Goal: Find specific page/section: Find specific page/section

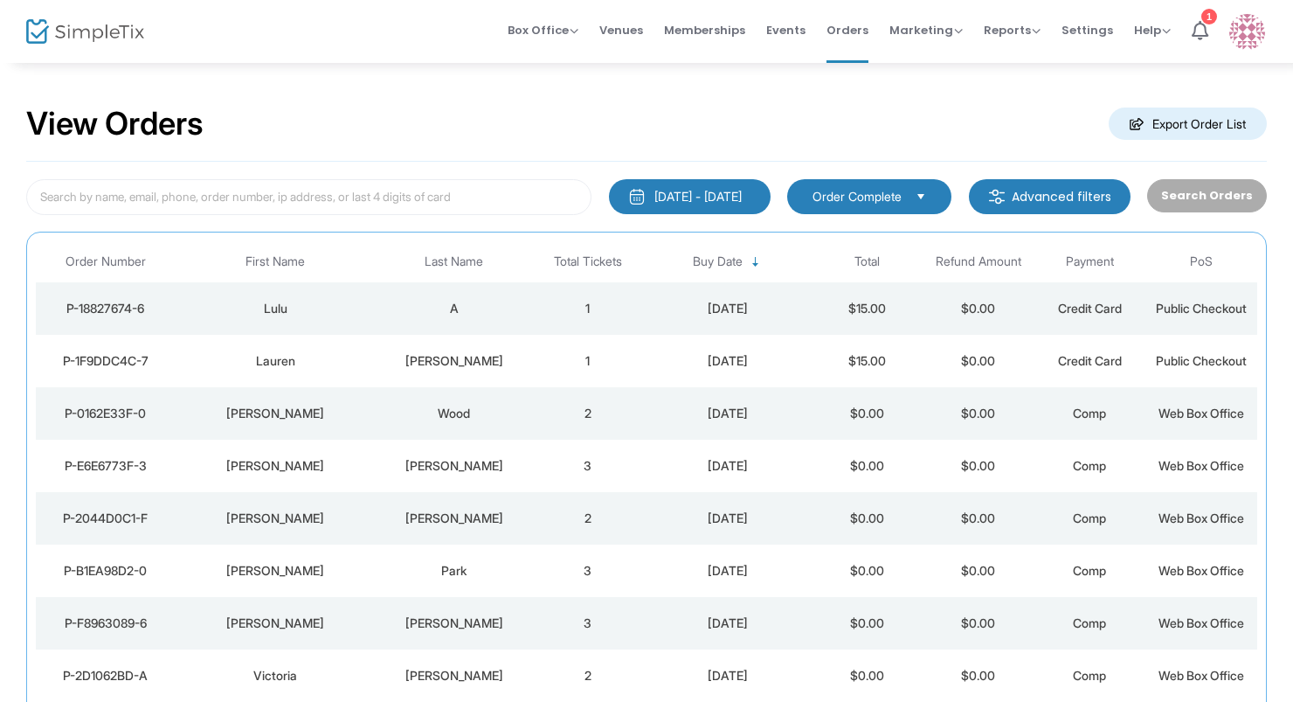
click at [350, 301] on div "Lulu" at bounding box center [276, 308] width 192 height 17
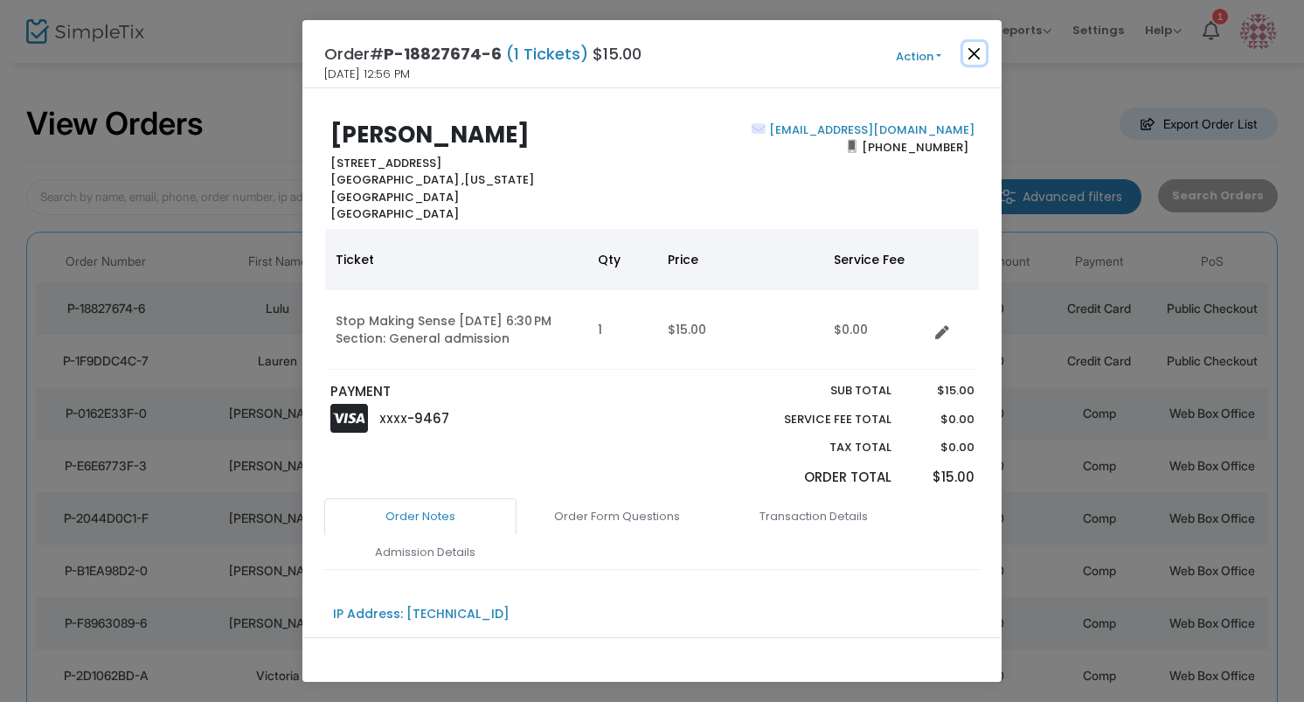
click at [972, 49] on button "Close" at bounding box center [974, 53] width 23 height 23
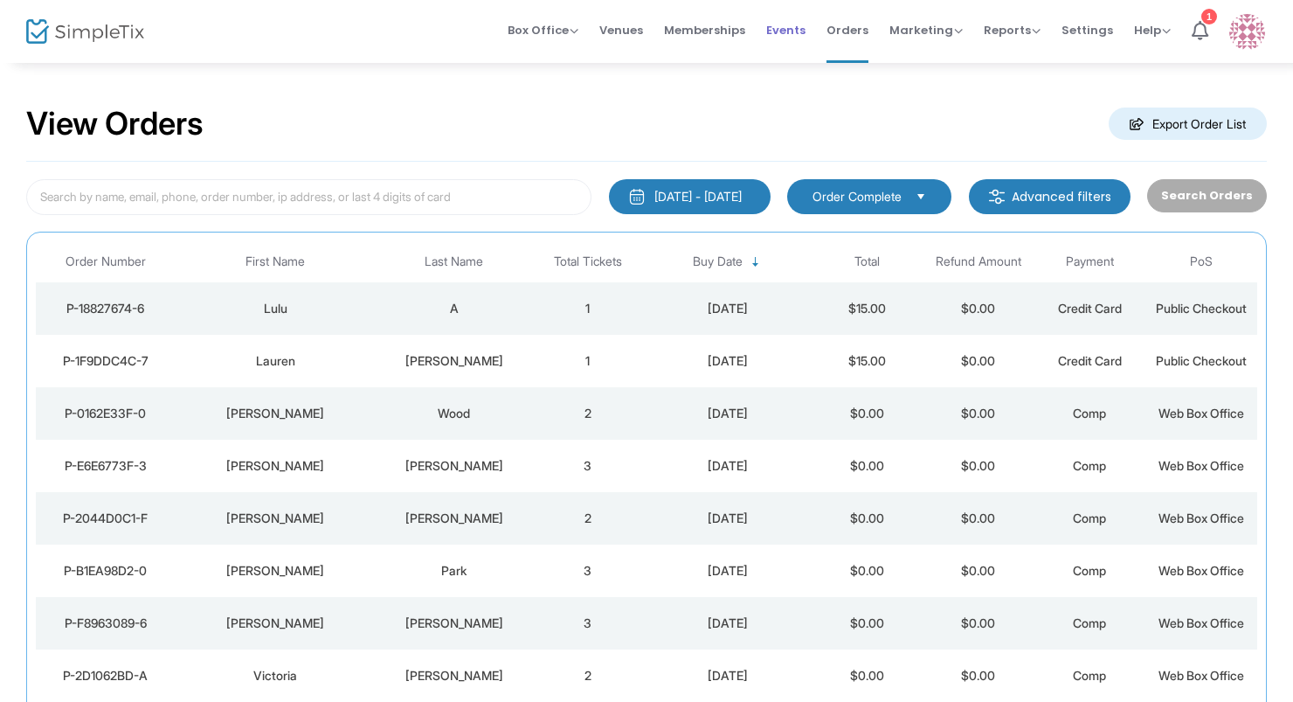
click at [790, 26] on span "Events" at bounding box center [785, 30] width 39 height 45
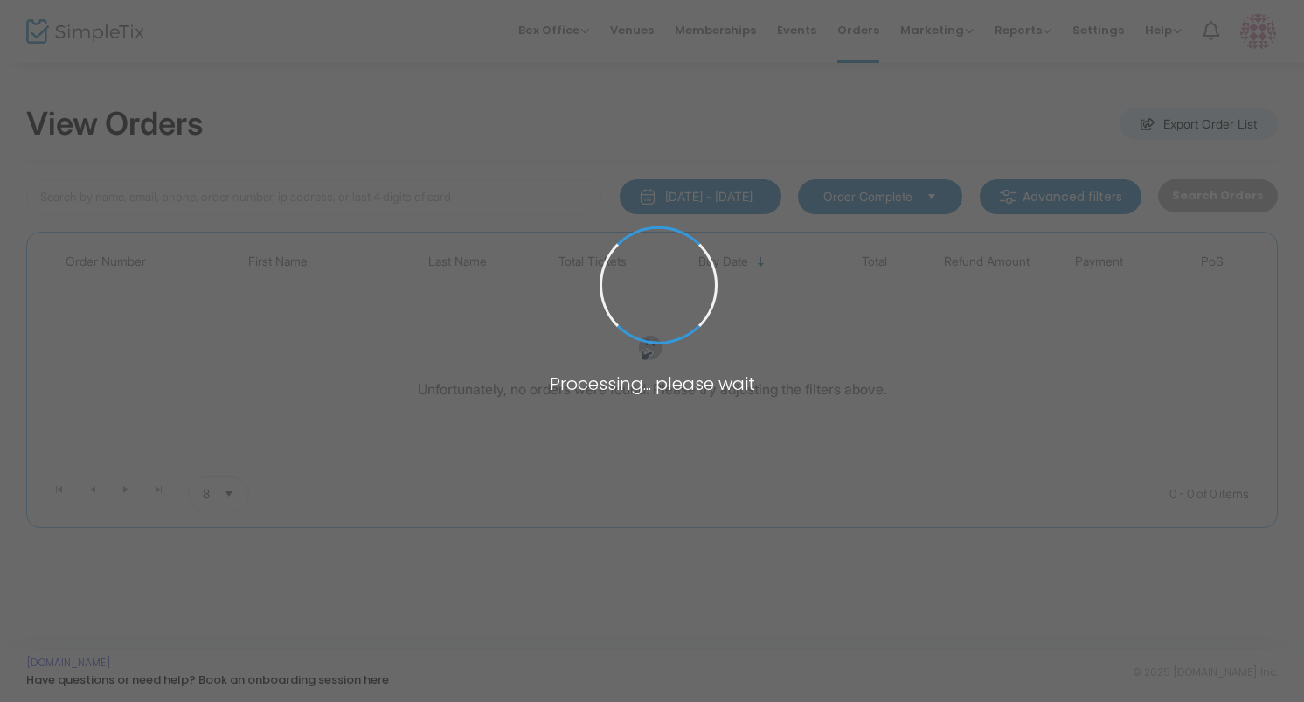
type input "[PERSON_NAME]"
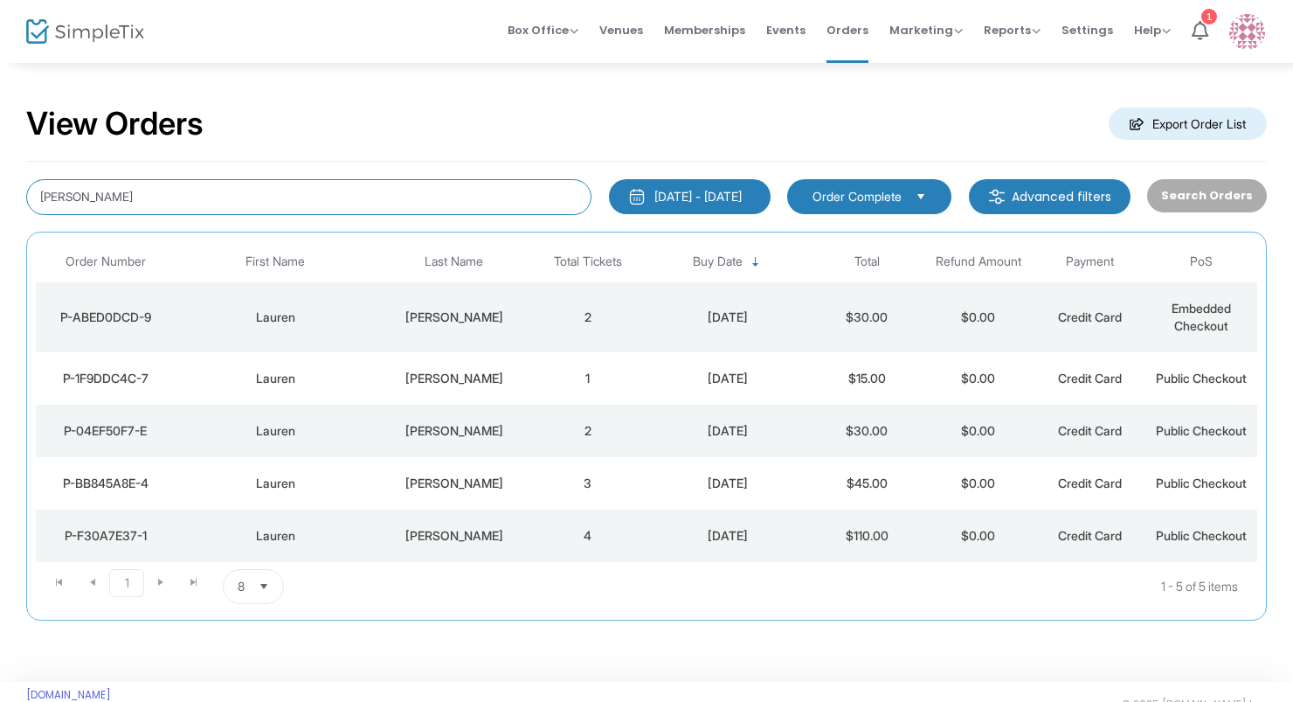
drag, startPoint x: 145, startPoint y: 201, endPoint x: -96, endPoint y: 196, distance: 241.2
click at [0, 196] on html "Processing... please wait Box Office Sell Tickets Bookings Sell Season Pass Ven…" at bounding box center [646, 351] width 1293 height 702
